Goal: Navigation & Orientation: Find specific page/section

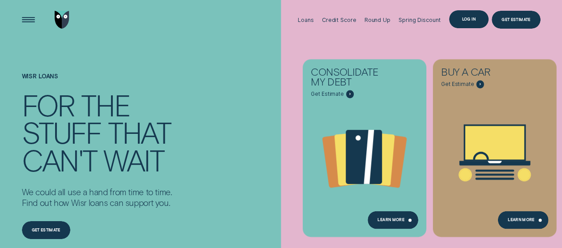
click at [469, 21] on div "Log in" at bounding box center [468, 19] width 13 height 4
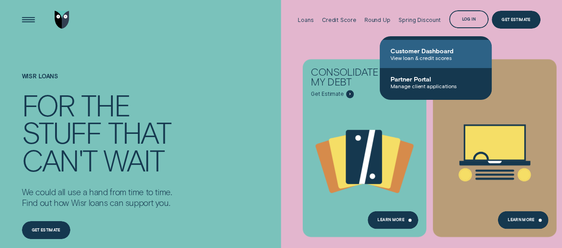
click at [441, 50] on span "Customer Dashboard" at bounding box center [436, 51] width 91 height 8
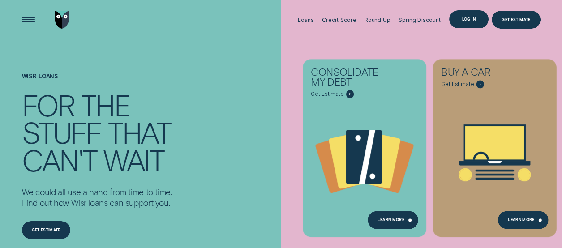
click at [457, 21] on div "Log in" at bounding box center [468, 19] width 39 height 18
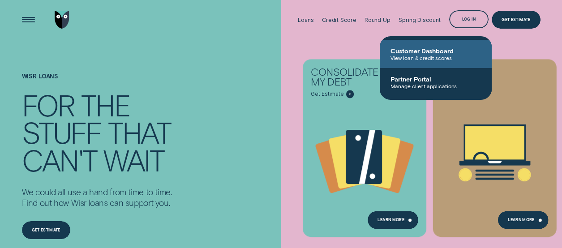
click at [434, 51] on span "Customer Dashboard" at bounding box center [436, 51] width 91 height 8
